Goal: Obtain resource: Download file/media

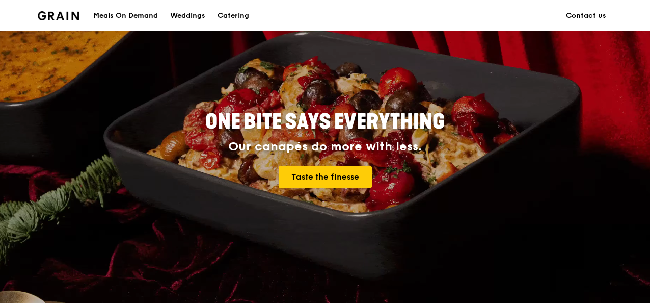
scroll to position [102, 0]
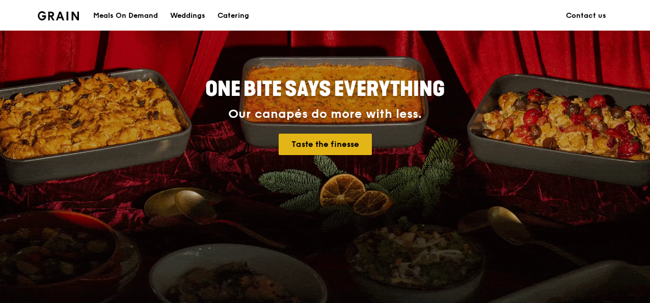
click at [327, 138] on link "Taste the finesse" at bounding box center [325, 144] width 93 height 21
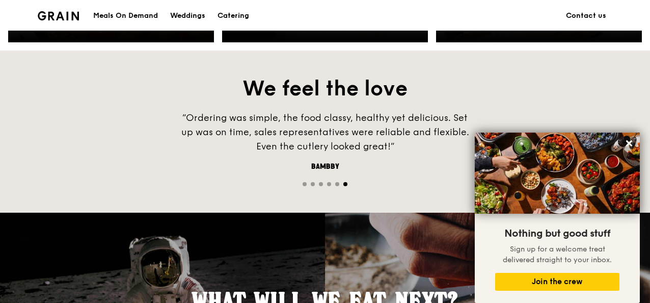
scroll to position [608, 0]
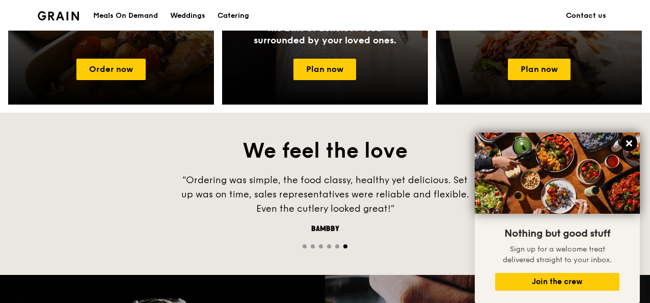
click at [628, 141] on icon at bounding box center [629, 143] width 6 height 6
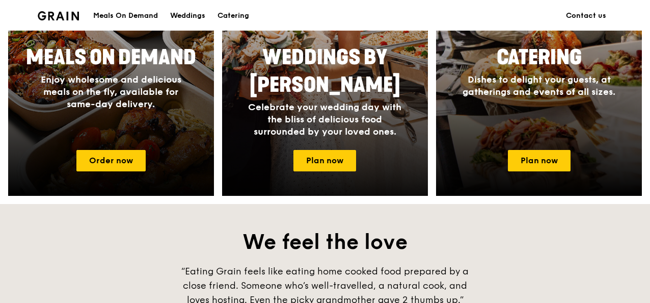
scroll to position [506, 0]
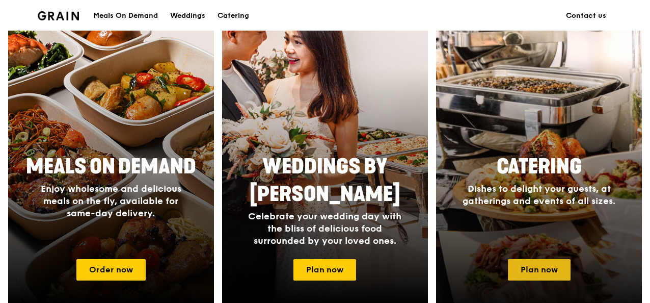
click at [537, 270] on link "Plan now" at bounding box center [539, 269] width 63 height 21
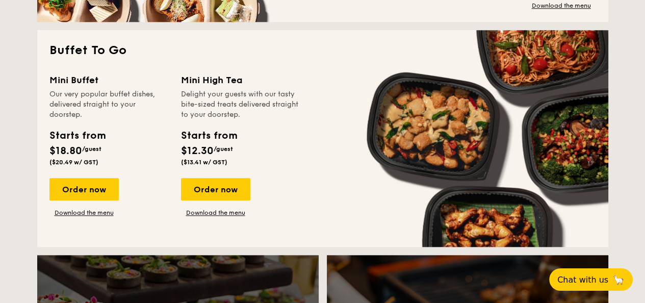
scroll to position [866, 0]
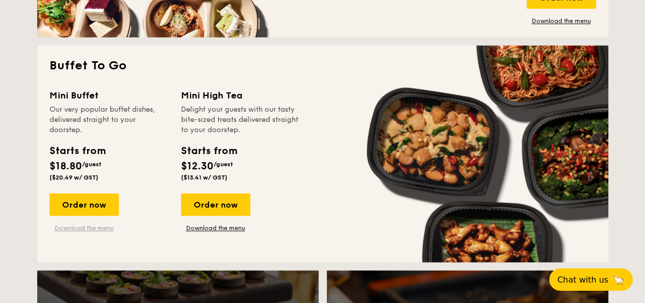
click at [92, 227] on link "Download the menu" at bounding box center [83, 228] width 69 height 8
